Goal: Book appointment/travel/reservation

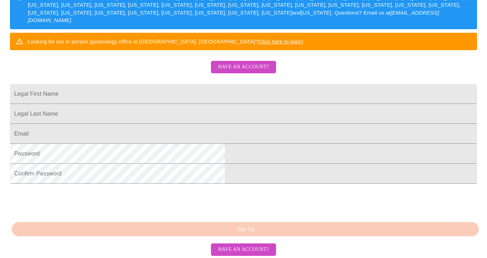
scroll to position [131, 0]
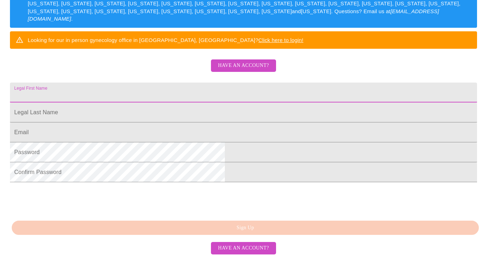
click at [155, 100] on input "Legal First Name" at bounding box center [243, 92] width 467 height 20
type input "[PERSON_NAME]"
click at [158, 102] on input "Legal First Name" at bounding box center [243, 92] width 467 height 20
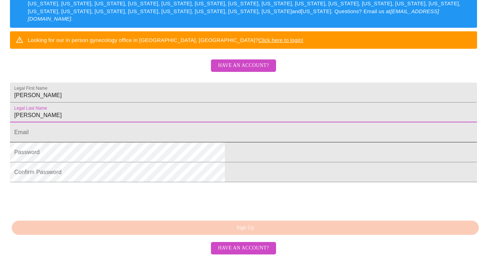
type input "[PERSON_NAME]"
click at [156, 142] on input "Legal First Name" at bounding box center [243, 132] width 467 height 20
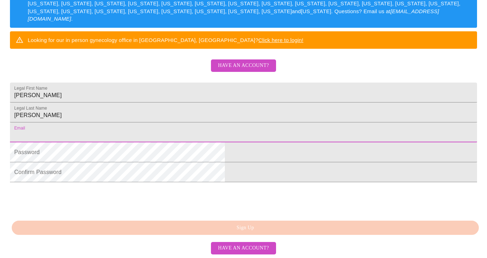
type input "[EMAIL_ADDRESS][DOMAIN_NAME]"
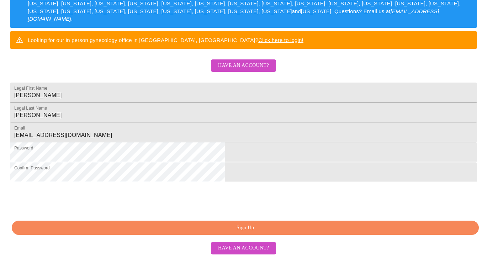
scroll to position [177, 0]
click at [248, 225] on span "Sign Up" at bounding box center [245, 227] width 450 height 9
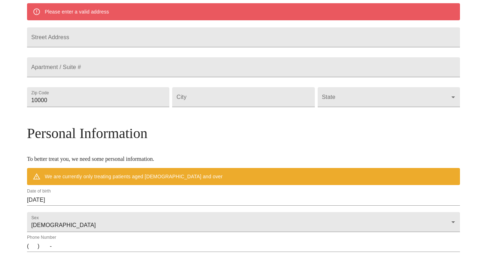
scroll to position [149, 0]
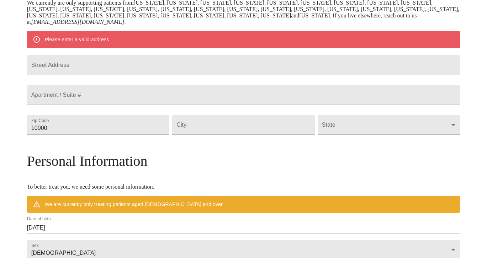
click at [108, 73] on input "Street Address" at bounding box center [243, 65] width 433 height 20
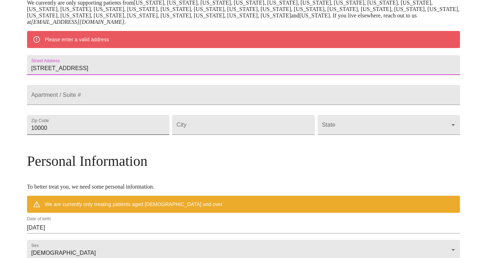
type input "[STREET_ADDRESS]"
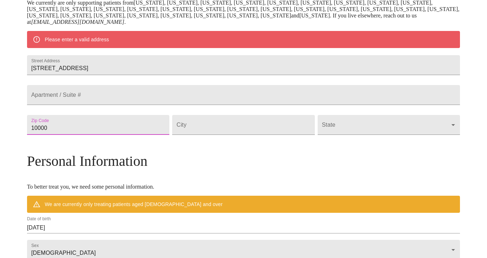
click at [104, 135] on input "10000" at bounding box center [98, 125] width 143 height 20
click at [136, 135] on input "10000" at bounding box center [98, 125] width 143 height 20
type input "60462"
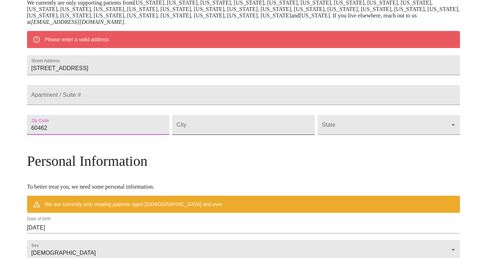
click at [224, 135] on input "Street Address" at bounding box center [243, 125] width 143 height 20
type input "[GEOGRAPHIC_DATA]"
click at [314, 147] on body "MyMenopauseRx Welcome to MyMenopauseRx Since it's your first time here, you'll …" at bounding box center [243, 134] width 481 height 560
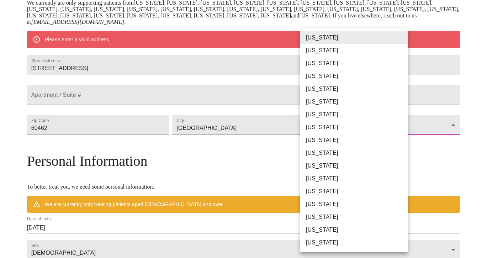
click at [315, 187] on li "[US_STATE]" at bounding box center [354, 191] width 108 height 13
type input "[US_STATE]"
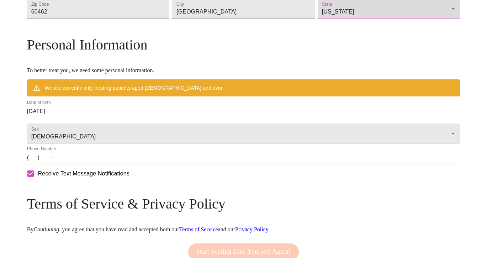
scroll to position [309, 0]
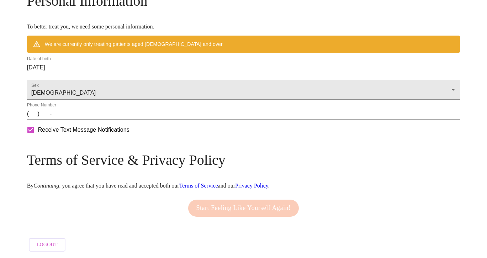
click at [93, 63] on input "[DATE]" at bounding box center [243, 67] width 433 height 11
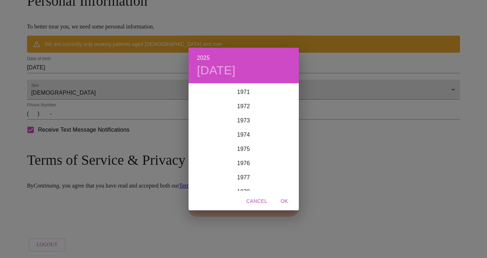
scroll to position [1029, 0]
click at [247, 156] on div "1976" at bounding box center [243, 156] width 110 height 14
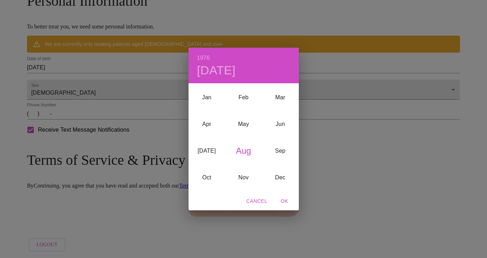
click at [246, 148] on div "Aug" at bounding box center [243, 150] width 37 height 27
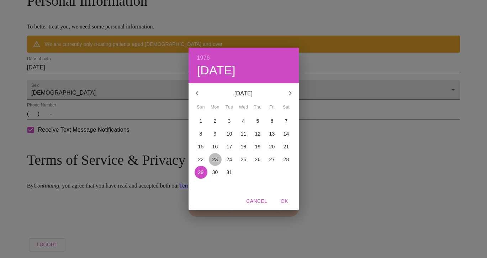
click at [213, 160] on p "23" at bounding box center [215, 159] width 6 height 7
click at [283, 199] on span "OK" at bounding box center [284, 201] width 17 height 9
type input "[DATE]"
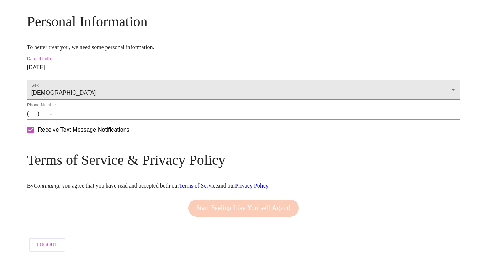
click at [86, 117] on input "(   )    -" at bounding box center [243, 113] width 433 height 11
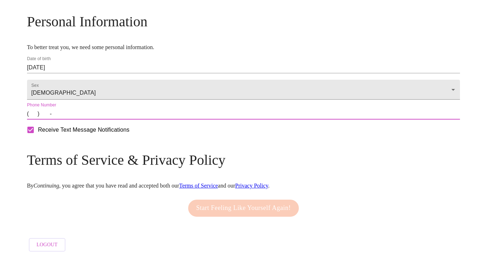
type input "[PHONE_NUMBER]"
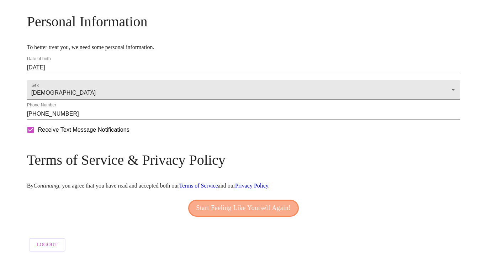
click at [224, 204] on span "Start Feeling Like Yourself Again!" at bounding box center [243, 207] width 95 height 11
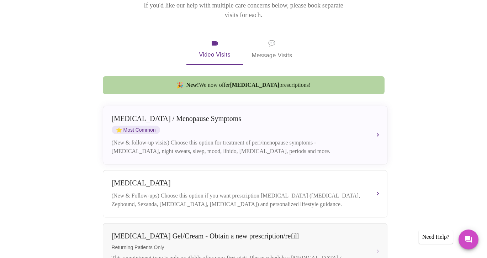
scroll to position [133, 0]
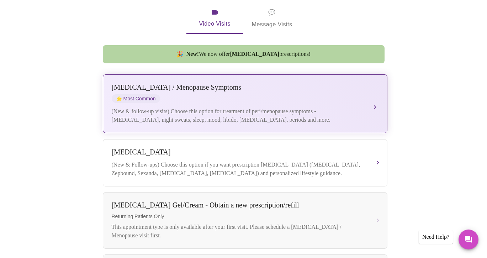
click at [221, 83] on div "[MEDICAL_DATA] / Menopause Symptoms ⭐ Most Common" at bounding box center [238, 93] width 252 height 20
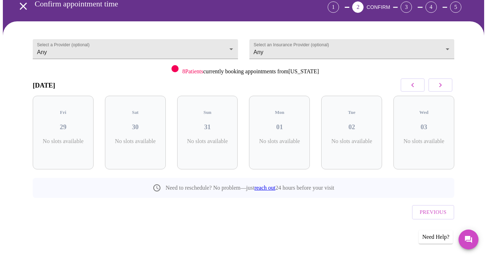
scroll to position [22, 0]
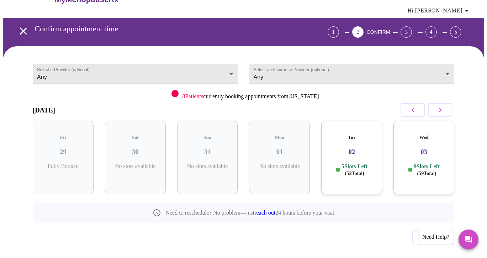
click at [349, 163] on p "5 Slots Left ( 52 Total)" at bounding box center [354, 170] width 26 height 14
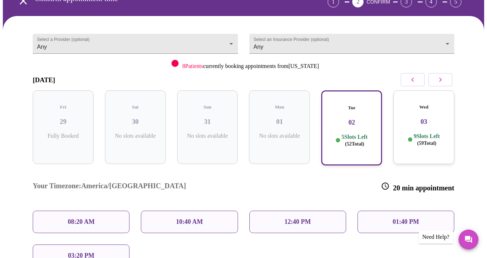
scroll to position [64, 0]
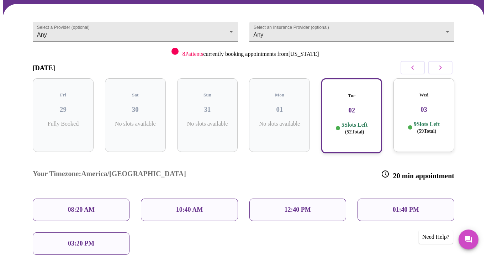
click at [437, 61] on button "button" at bounding box center [440, 68] width 24 height 14
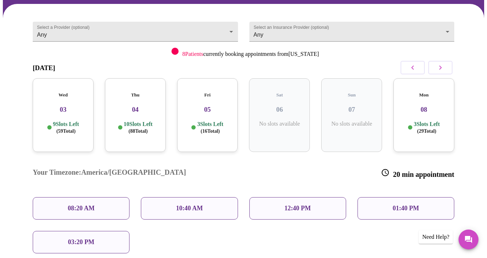
click at [211, 120] on p "3 Slots Left ( 16 Total)" at bounding box center [210, 127] width 26 height 14
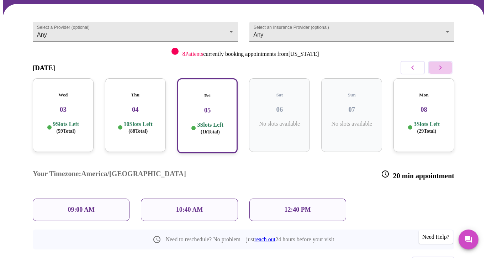
click at [440, 63] on icon "button" at bounding box center [440, 67] width 9 height 9
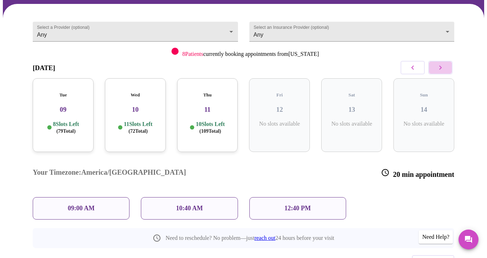
click at [440, 63] on icon "button" at bounding box center [440, 67] width 9 height 9
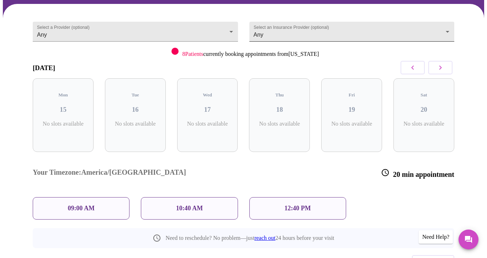
scroll to position [22, 0]
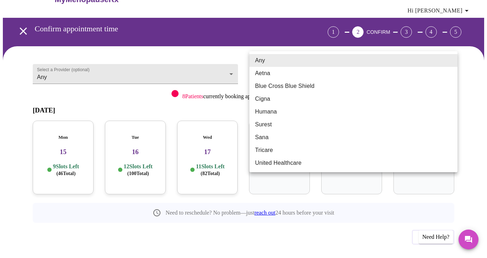
click at [401, 60] on body "MyMenopauseRx Appointments Messaging Labs Uploads Medications Community Refer a…" at bounding box center [243, 130] width 481 height 299
click at [383, 41] on div at bounding box center [243, 129] width 487 height 258
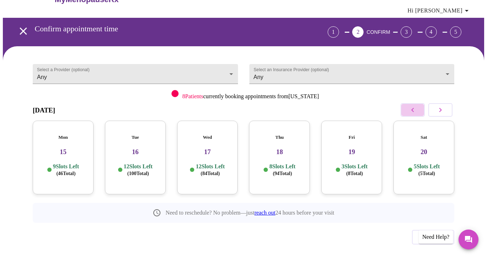
click at [413, 106] on icon "button" at bounding box center [412, 110] width 9 height 9
click at [287, 145] on div "Fri 12 5 Slots Left ( 24 Total)" at bounding box center [279, 157] width 61 height 74
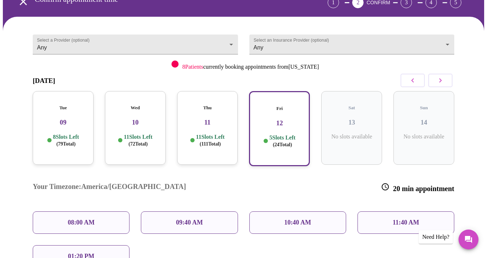
scroll to position [53, 0]
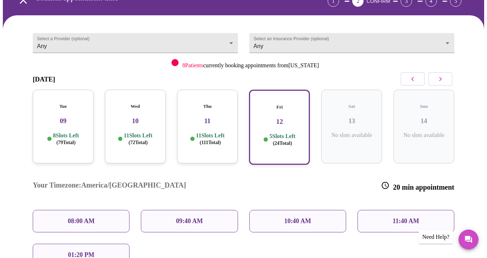
click at [73, 251] on p "01:20 PM" at bounding box center [81, 254] width 26 height 7
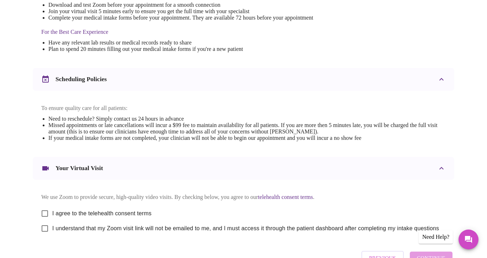
scroll to position [257, 0]
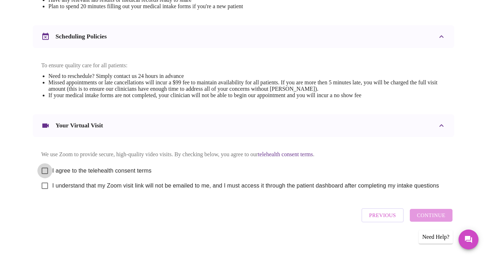
click at [41, 167] on input "I agree to the telehealth consent terms" at bounding box center [44, 170] width 15 height 15
checkbox input "true"
click at [41, 185] on input "I understand that my Zoom visit link will not be emailed to me, and I must acce…" at bounding box center [44, 185] width 15 height 15
checkbox input "true"
click at [426, 212] on span "Continue" at bounding box center [430, 214] width 28 height 9
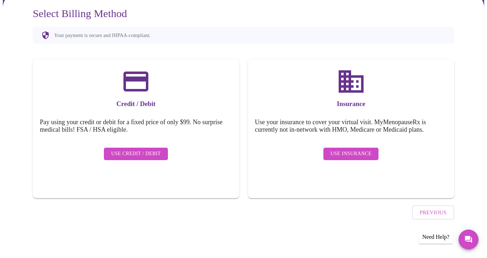
scroll to position [45, 0]
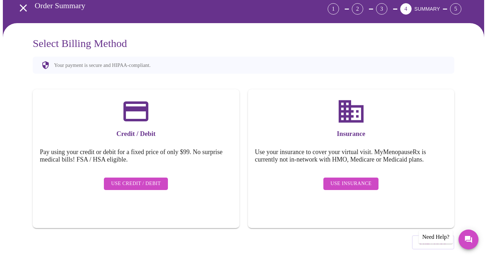
click at [351, 179] on span "Use Insurance" at bounding box center [350, 183] width 41 height 9
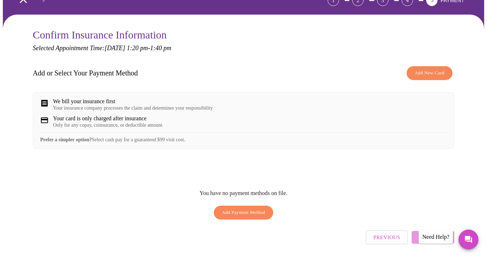
scroll to position [49, 0]
